Goal: Task Accomplishment & Management: Manage account settings

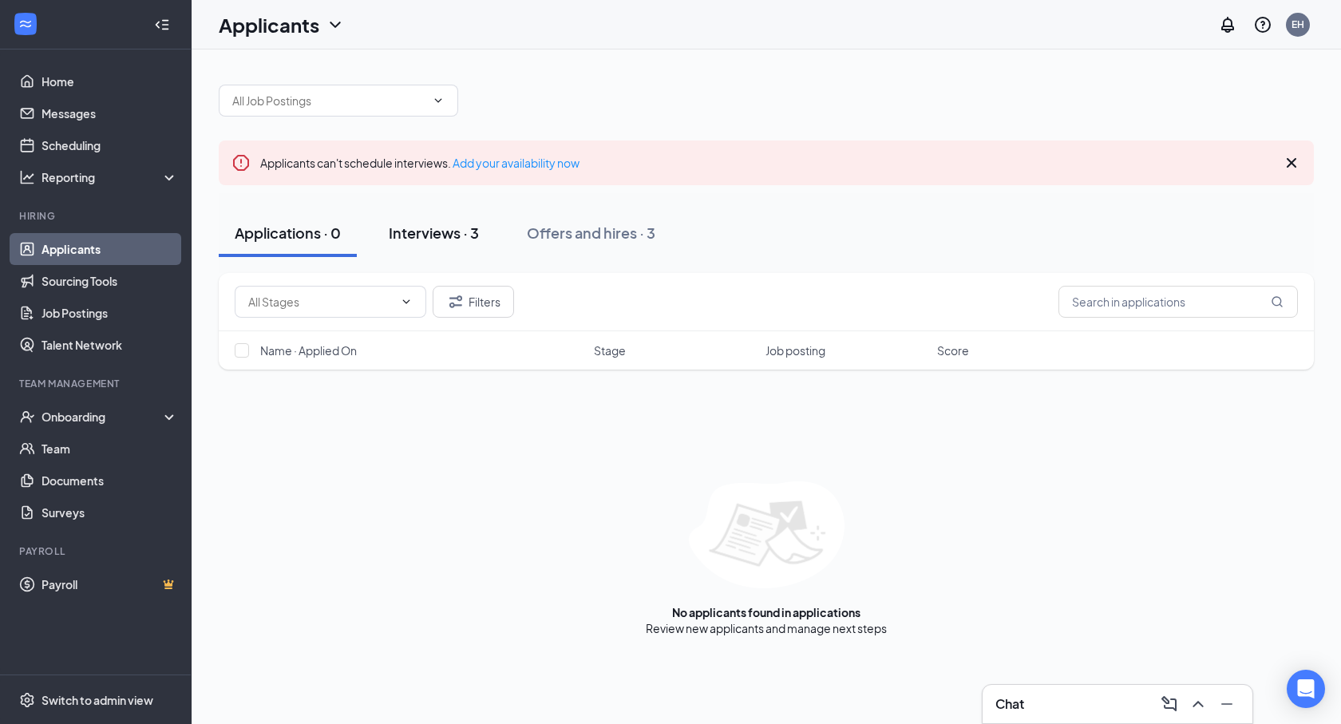
click at [442, 231] on div "Interviews · 3" at bounding box center [434, 233] width 90 height 20
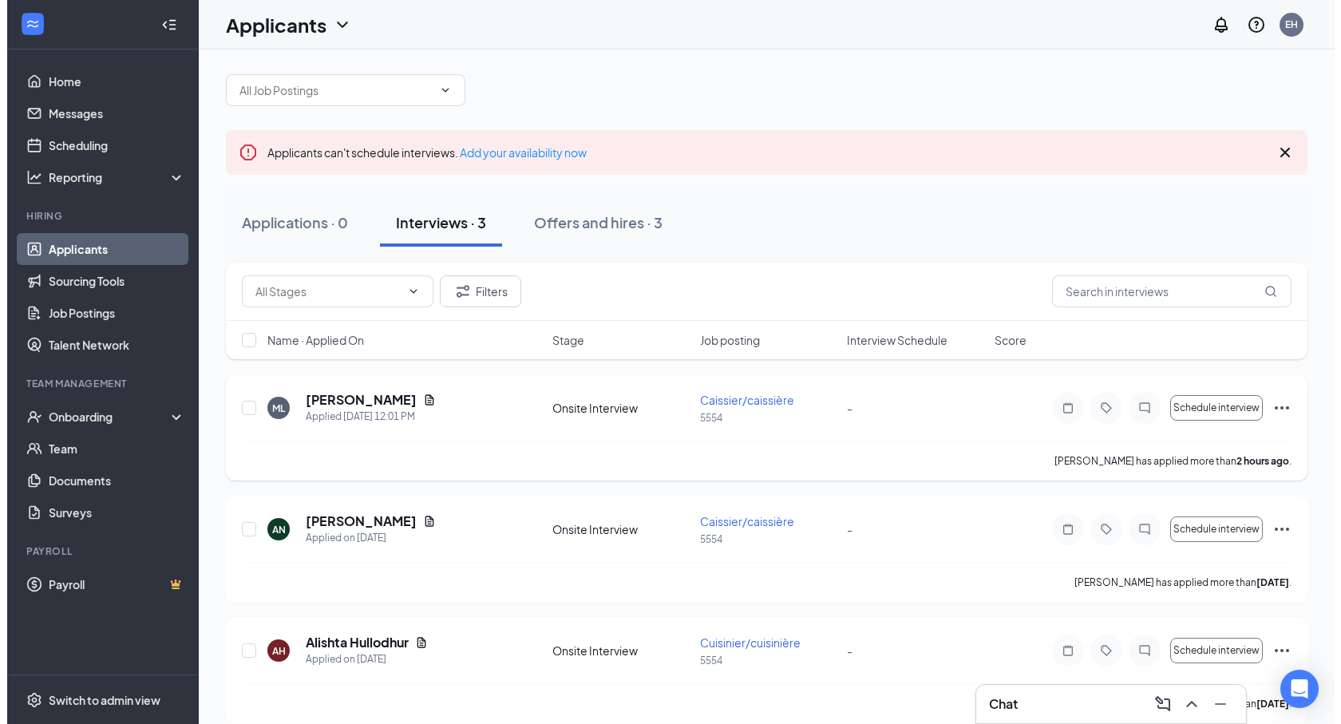
scroll to position [29, 0]
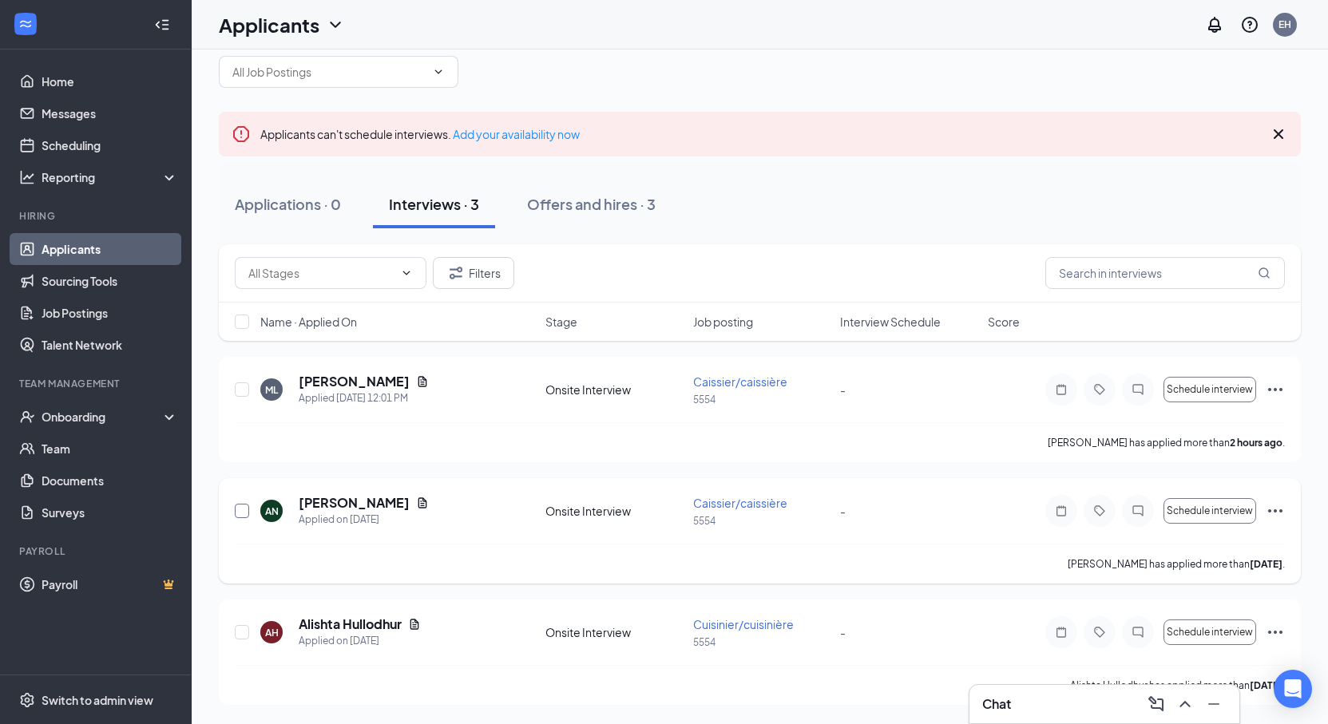
click at [236, 517] on input "checkbox" at bounding box center [242, 511] width 14 height 14
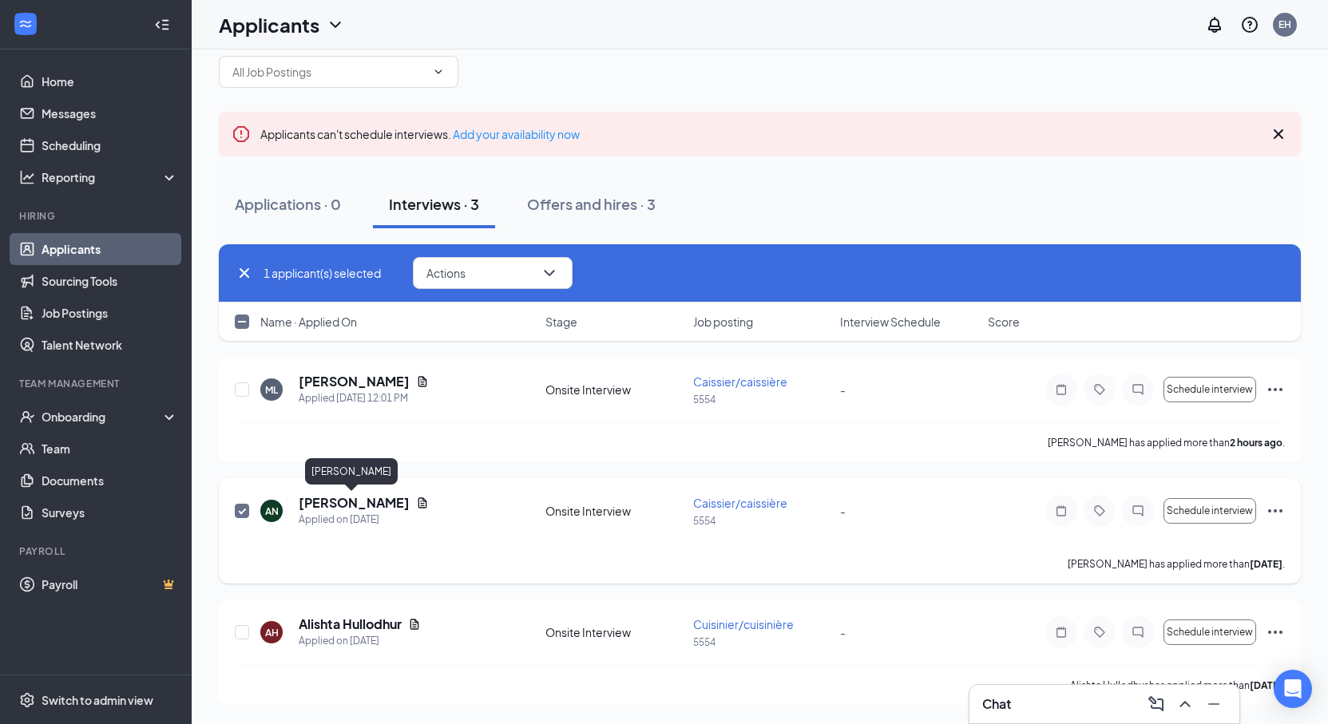
click at [329, 497] on h5 "[PERSON_NAME]" at bounding box center [354, 503] width 111 height 18
checkbox input "false"
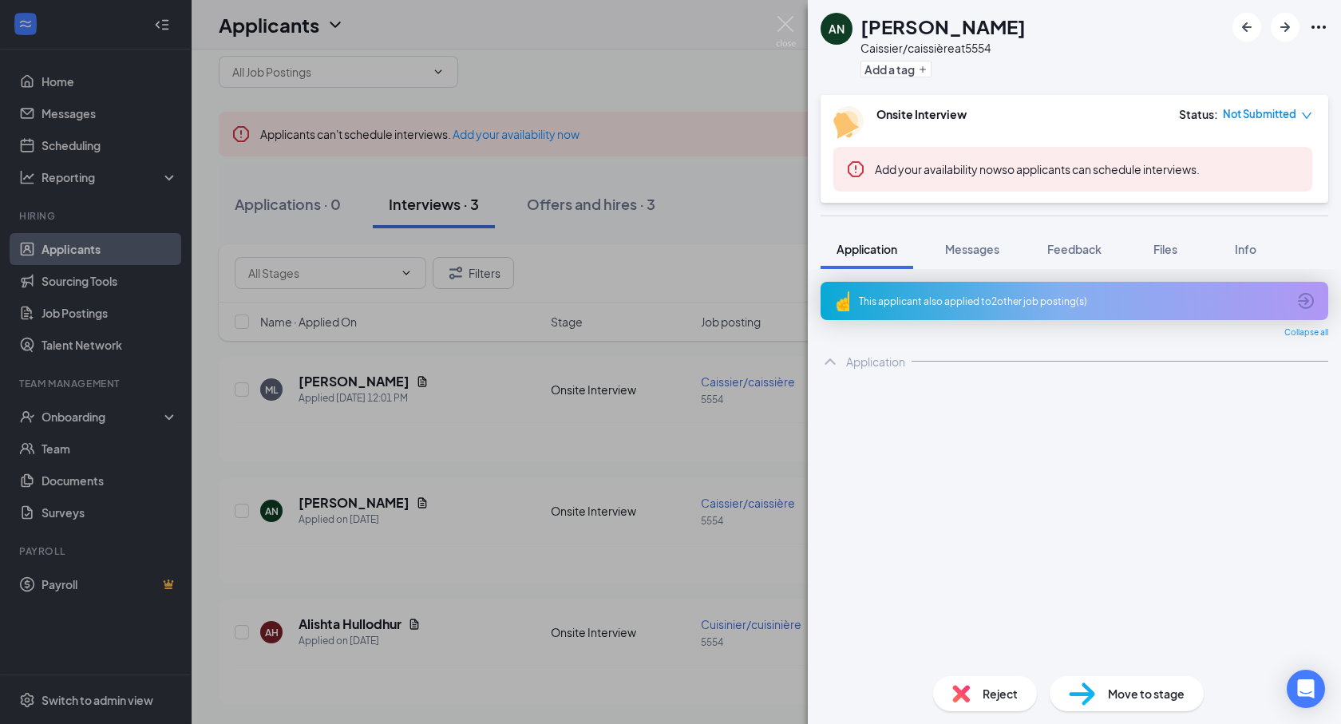
click at [985, 701] on span "Reject" at bounding box center [1000, 694] width 35 height 18
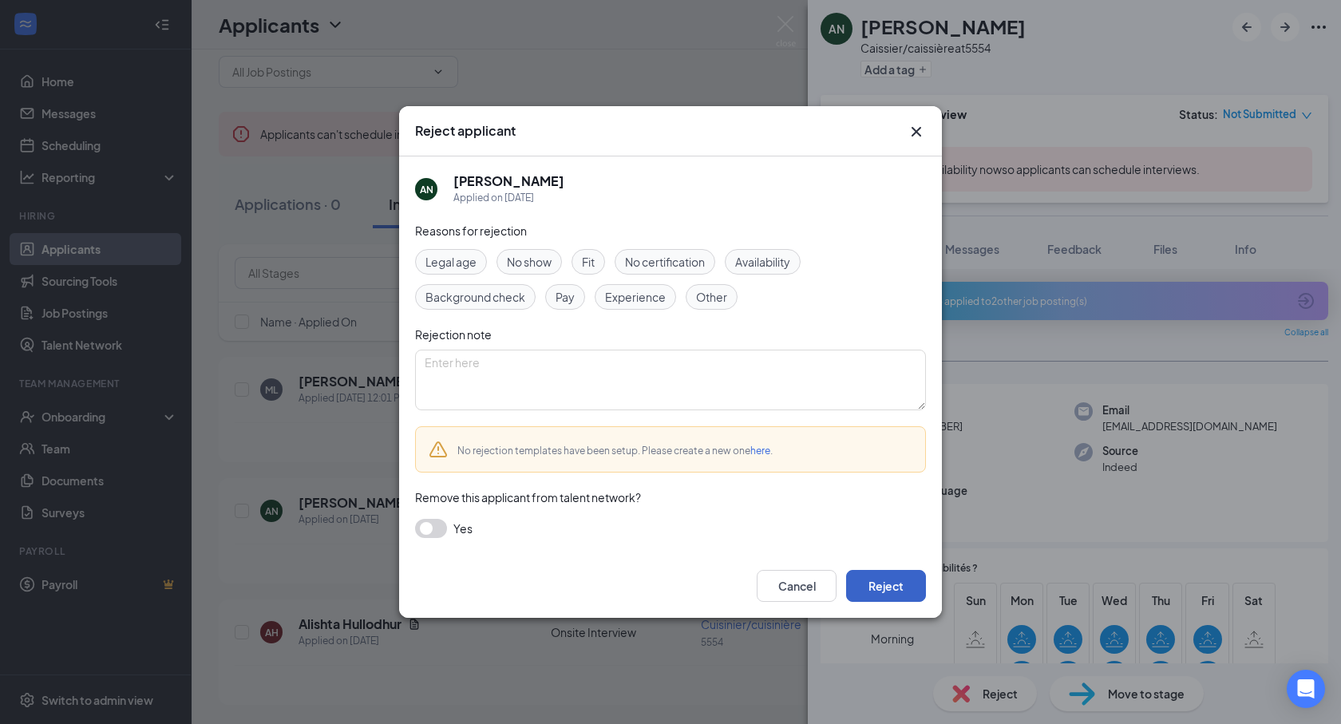
click at [883, 584] on button "Reject" at bounding box center [886, 586] width 80 height 32
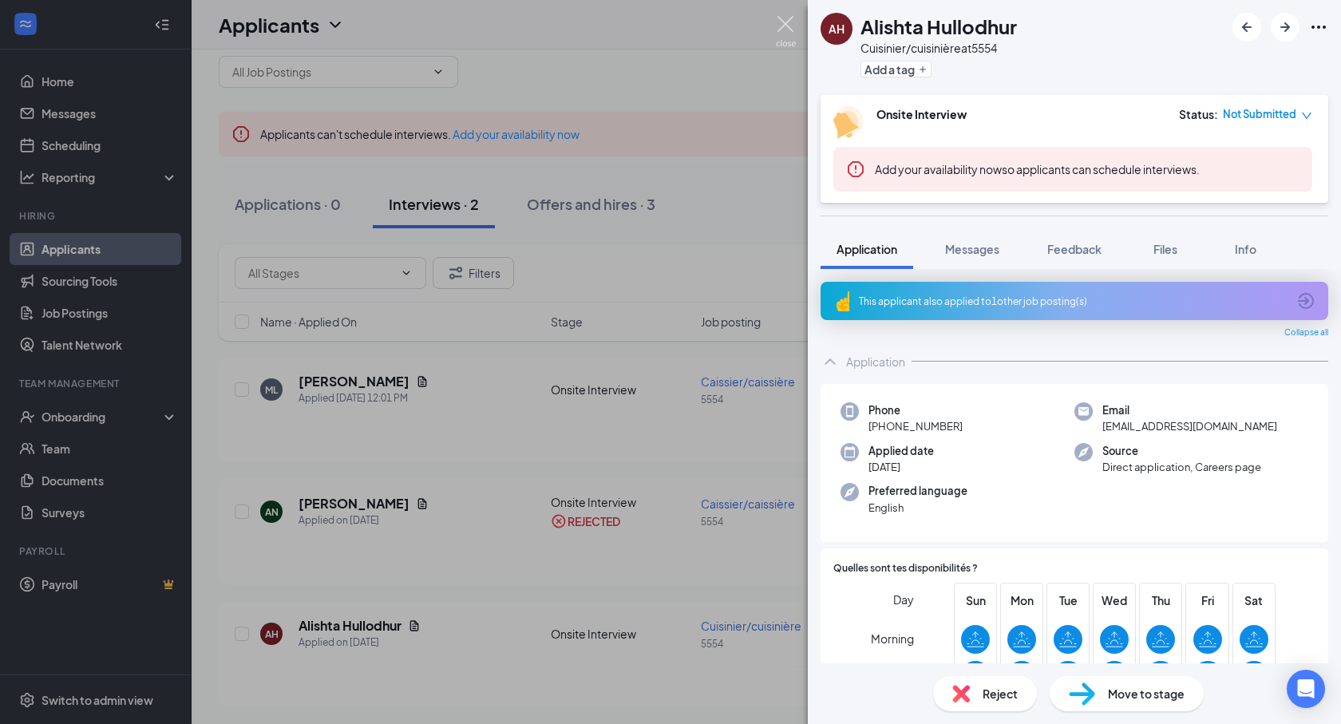
click at [786, 24] on img at bounding box center [786, 31] width 20 height 31
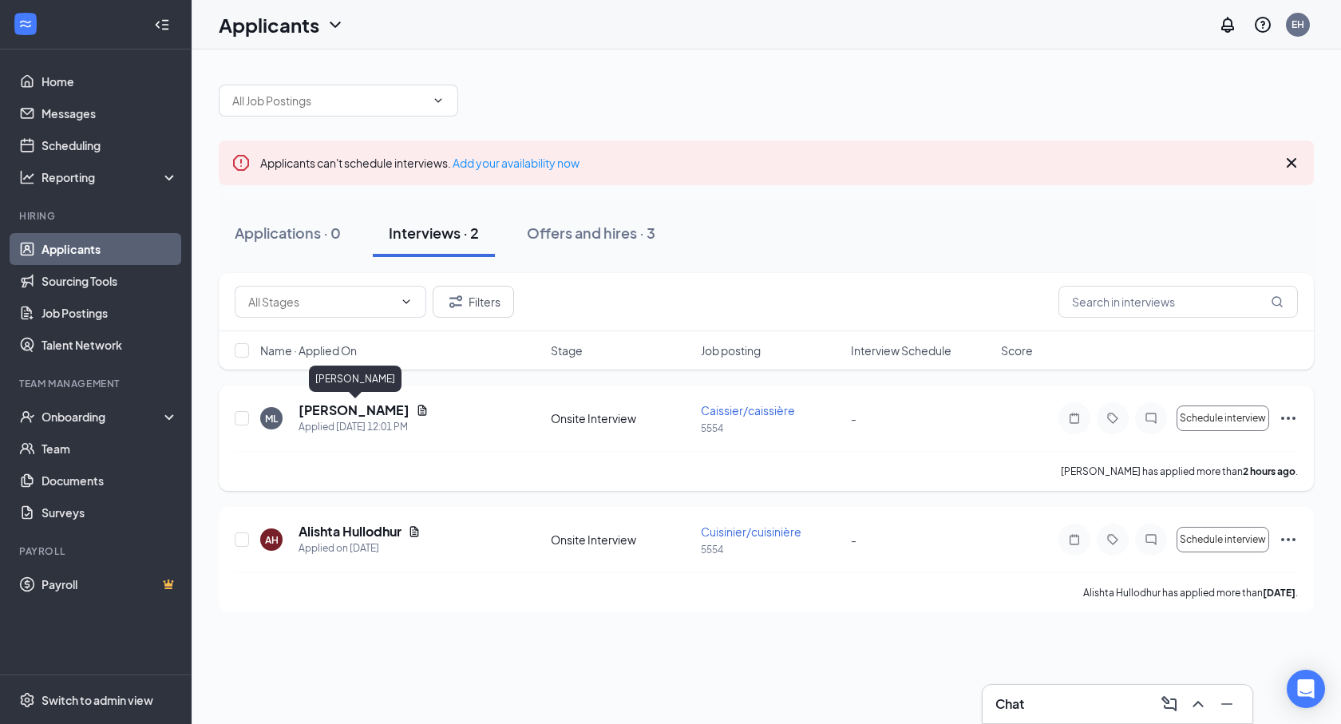
click at [350, 414] on h5 "[PERSON_NAME]" at bounding box center [354, 411] width 111 height 18
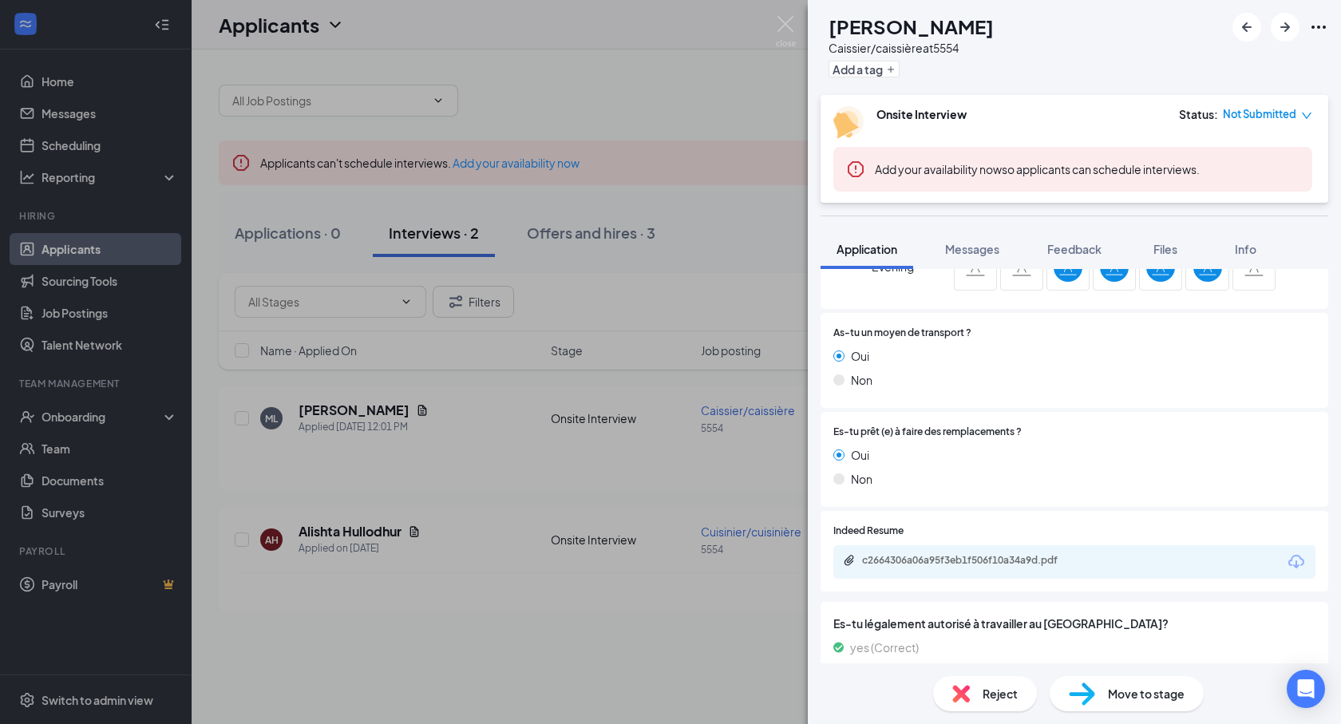
scroll to position [479, 0]
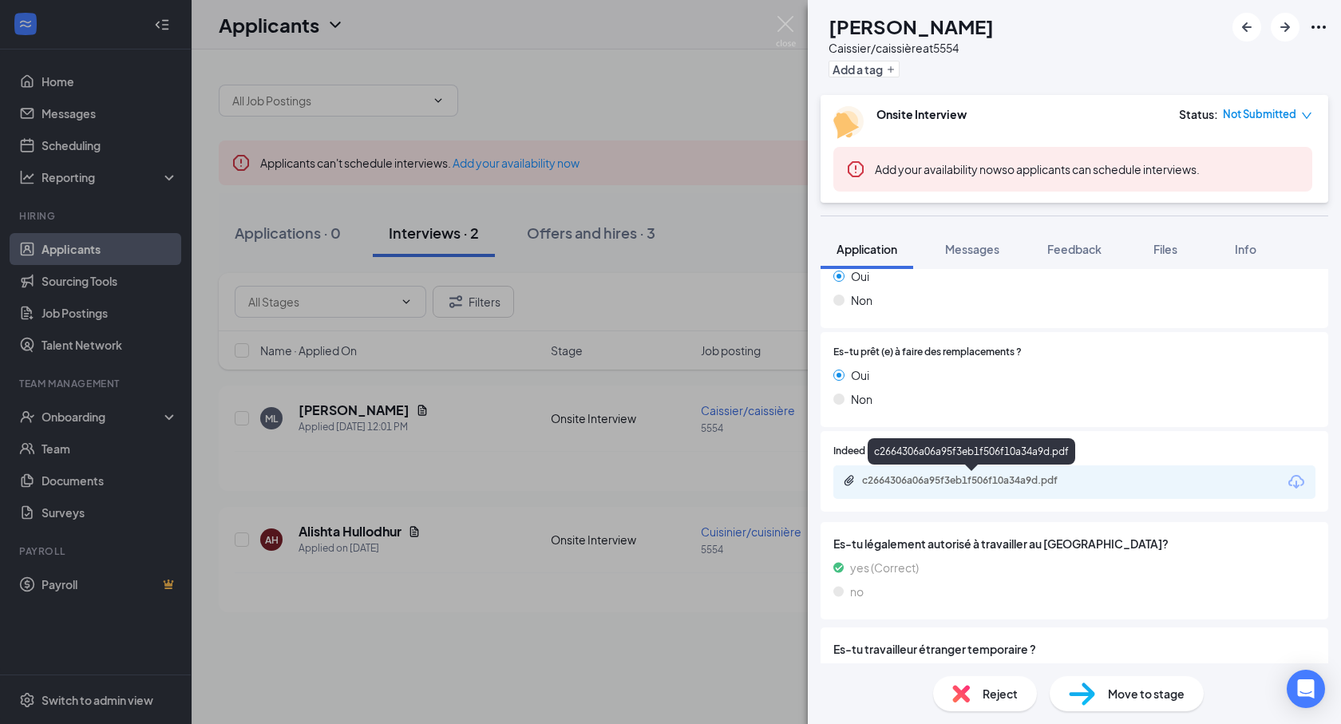
click at [952, 485] on div "c2664306a06a95f3eb1f506f10a34a9d.pdf" at bounding box center [974, 480] width 224 height 13
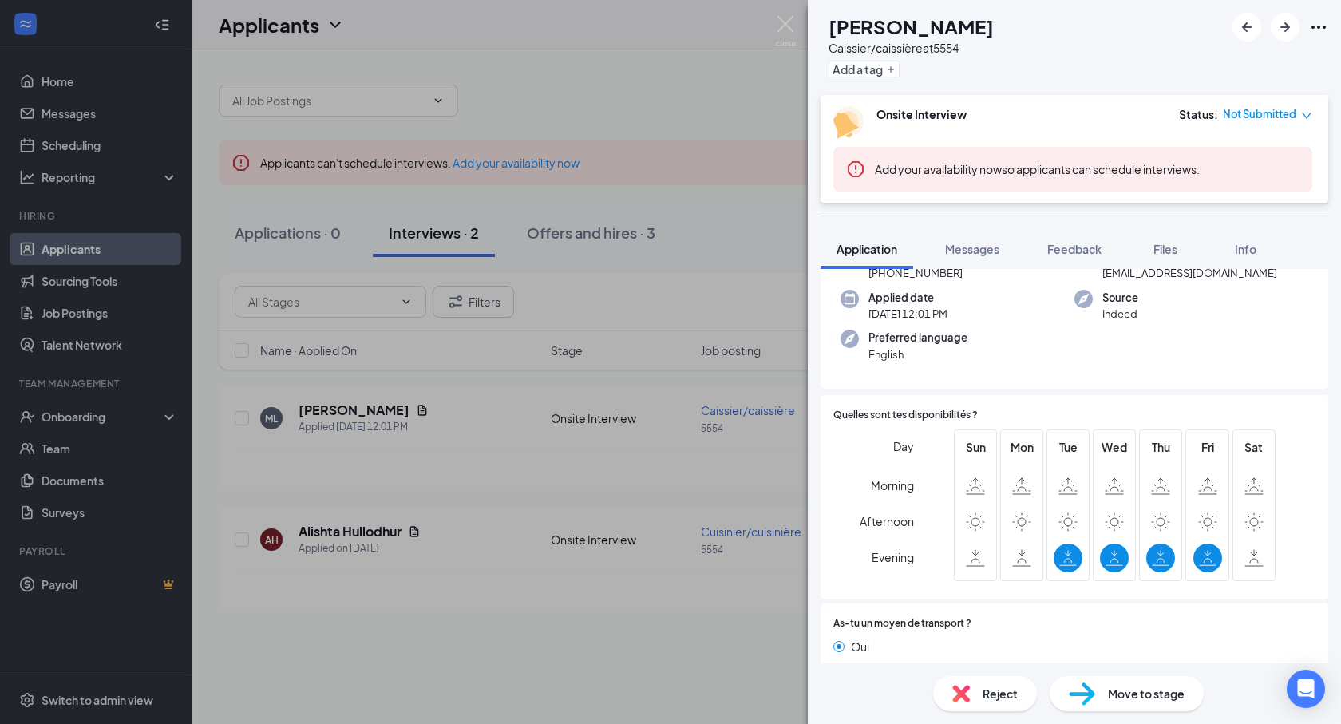
scroll to position [85, 0]
